Goal: Task Accomplishment & Management: Manage account settings

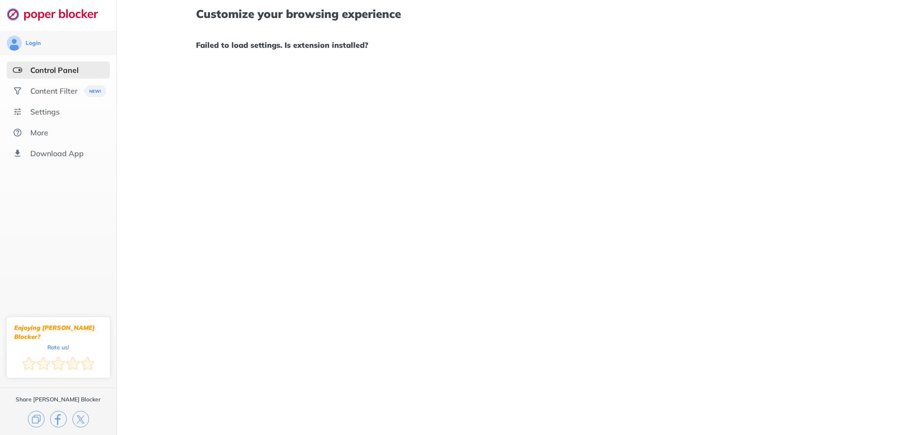
click at [551, 207] on div "Customize your browsing experience Failed to load settings. Is extension instal…" at bounding box center [513, 217] width 792 height 435
click at [48, 112] on div "Settings" at bounding box center [44, 111] width 29 height 9
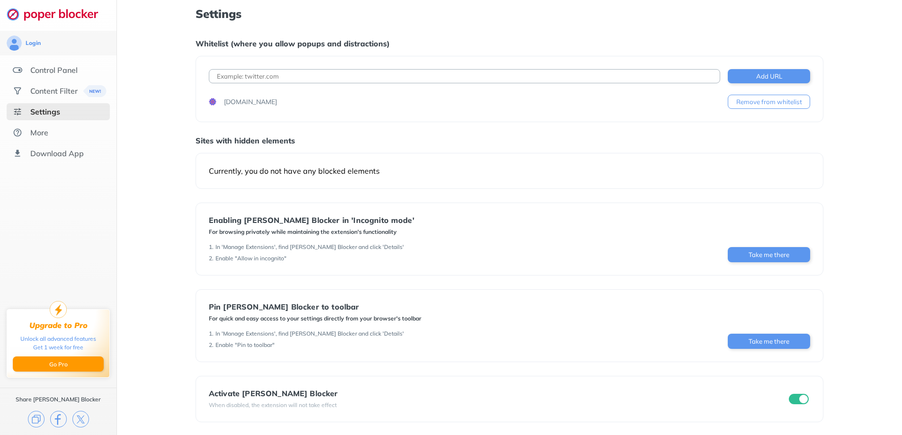
click at [559, 122] on div "Add URL [DOMAIN_NAME] Remove from whitelist" at bounding box center [509, 89] width 628 height 66
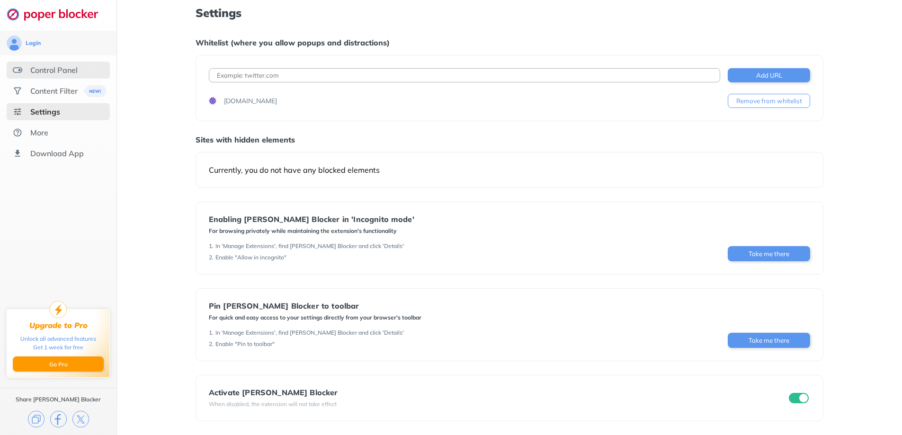
click at [62, 72] on div "Control Panel" at bounding box center [53, 69] width 47 height 9
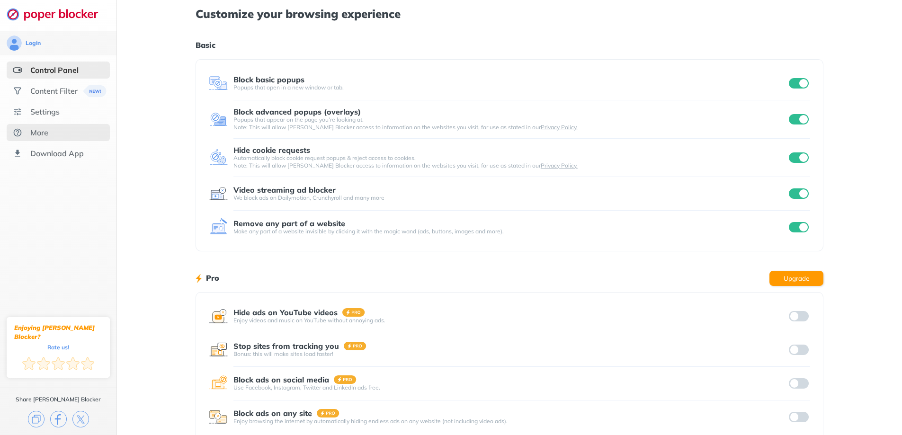
click at [34, 135] on div "More" at bounding box center [39, 132] width 18 height 9
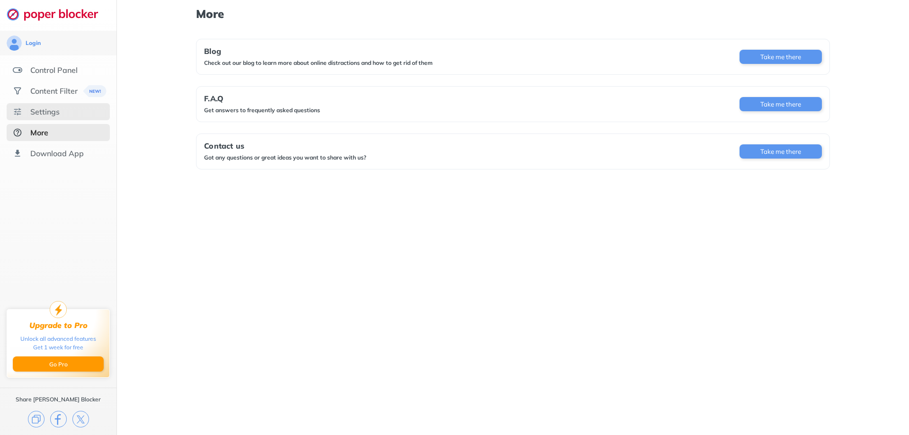
click at [46, 112] on div "Settings" at bounding box center [44, 111] width 29 height 9
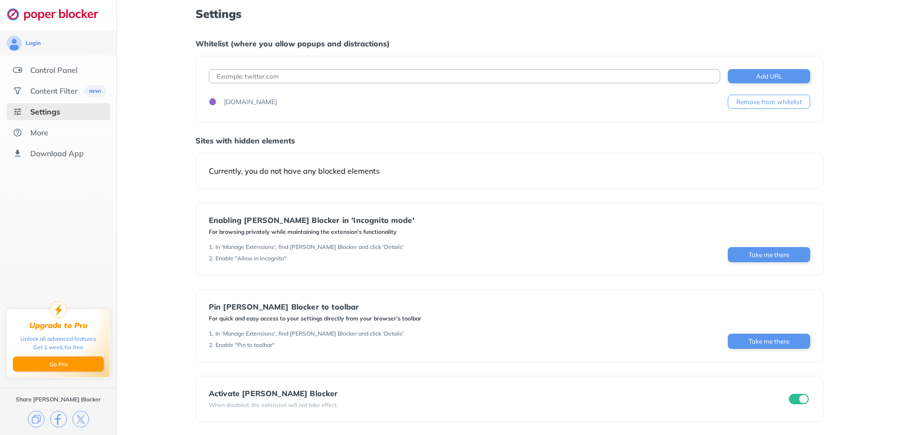
scroll to position [1, 0]
click at [47, 79] on ul "Control Panel Content Filter Settings More Download App" at bounding box center [58, 112] width 116 height 100
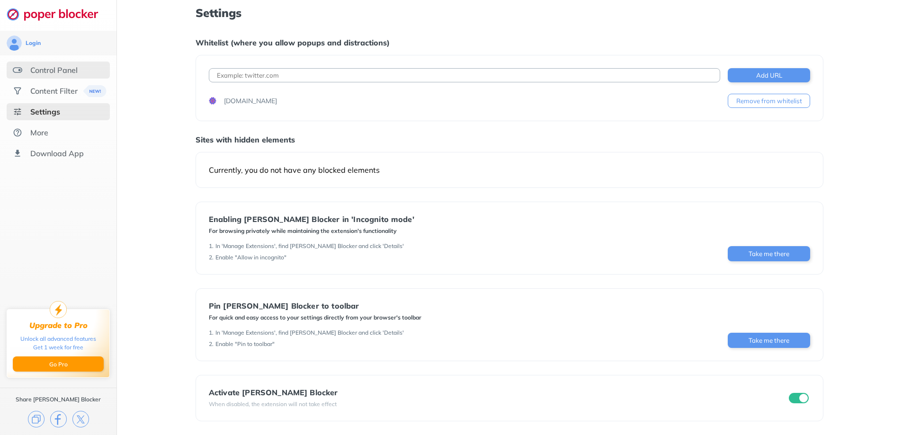
click at [50, 73] on div "Control Panel" at bounding box center [53, 69] width 47 height 9
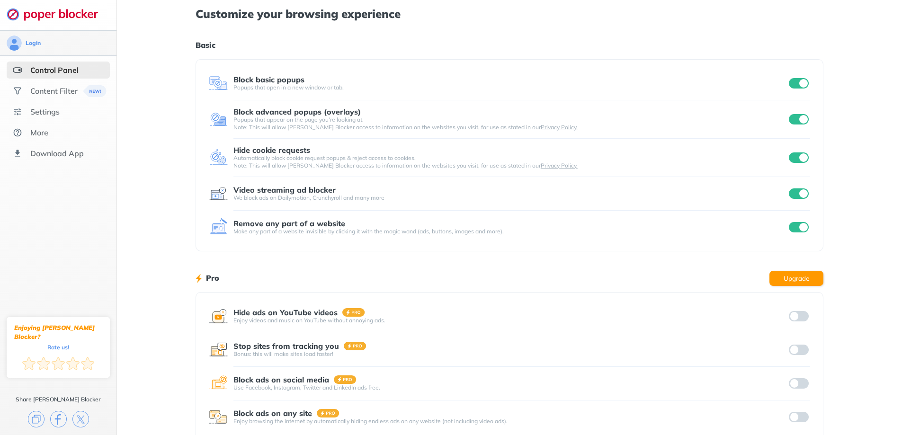
click at [92, 34] on div "Login" at bounding box center [58, 43] width 116 height 25
click at [30, 46] on div "Login" at bounding box center [33, 43] width 15 height 8
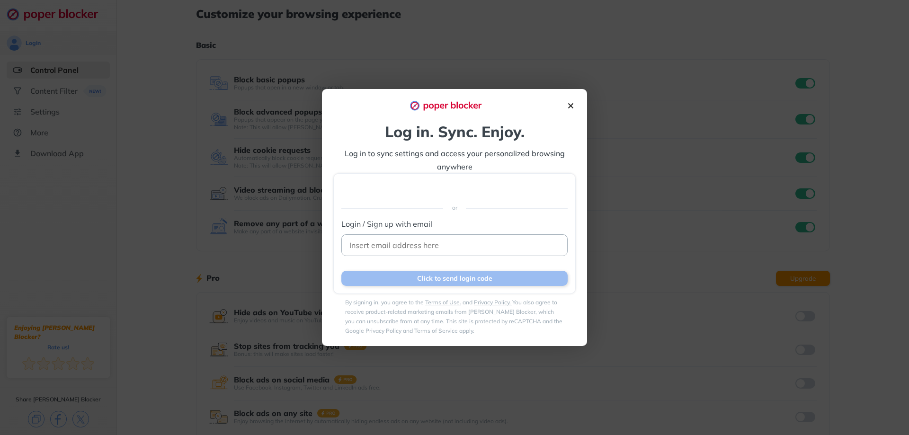
click at [572, 109] on img at bounding box center [571, 106] width 10 height 10
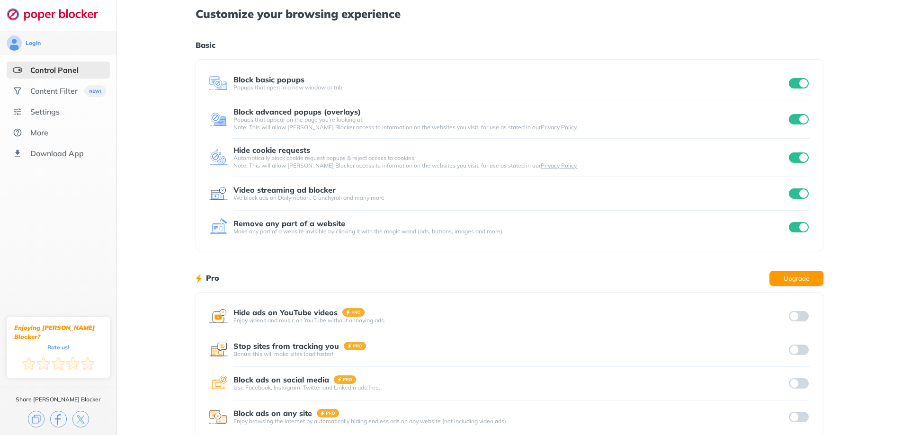
click at [795, 87] on input "checkbox" at bounding box center [799, 83] width 20 height 10
click at [794, 115] on input "checkbox" at bounding box center [799, 119] width 20 height 10
click at [799, 138] on div at bounding box center [521, 138] width 577 height 0
click at [798, 159] on input "checkbox" at bounding box center [799, 157] width 20 height 10
click at [792, 196] on input "checkbox" at bounding box center [799, 193] width 20 height 10
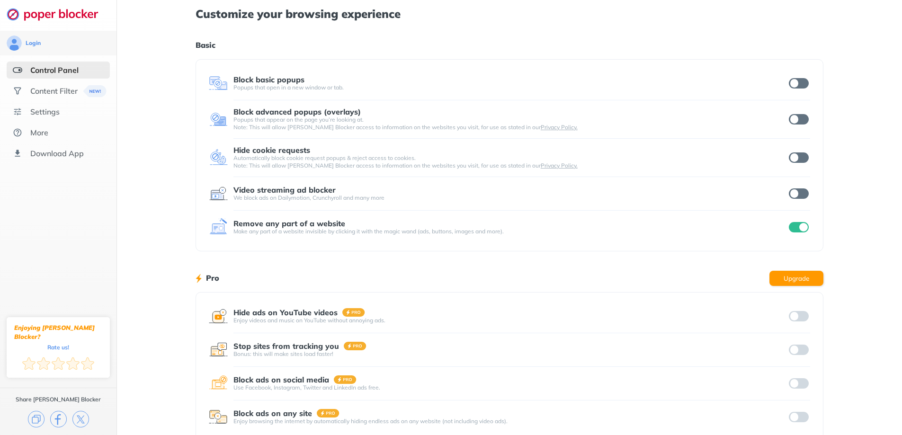
click at [797, 226] on input "checkbox" at bounding box center [799, 227] width 20 height 10
